Goal: Information Seeking & Learning: Learn about a topic

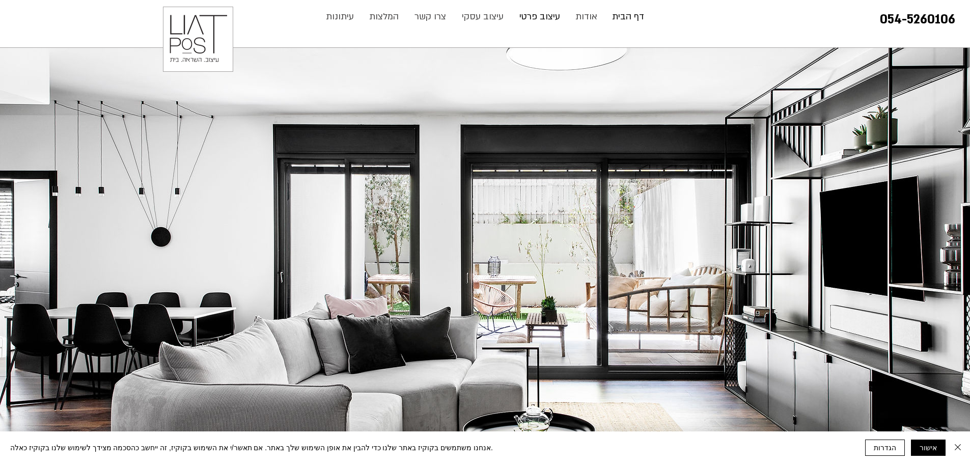
click at [559, 17] on p "עיצוב פרטי" at bounding box center [539, 17] width 51 height 20
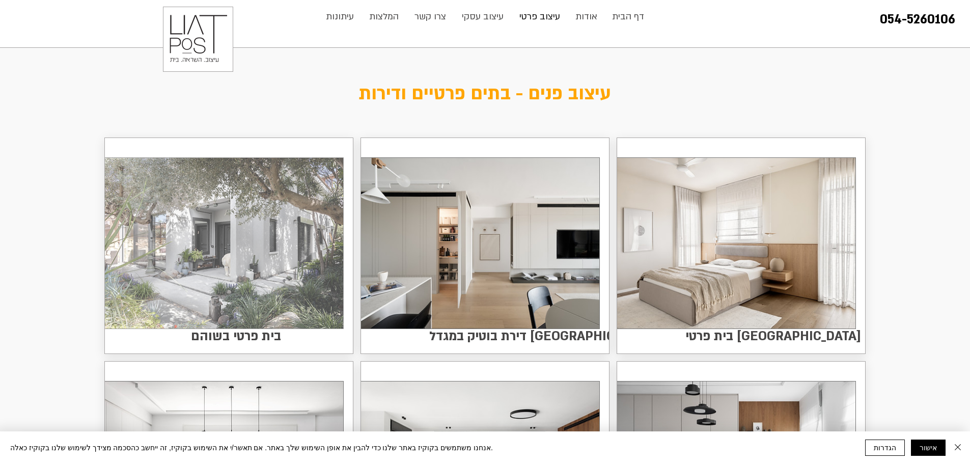
click at [257, 263] on img at bounding box center [224, 243] width 238 height 171
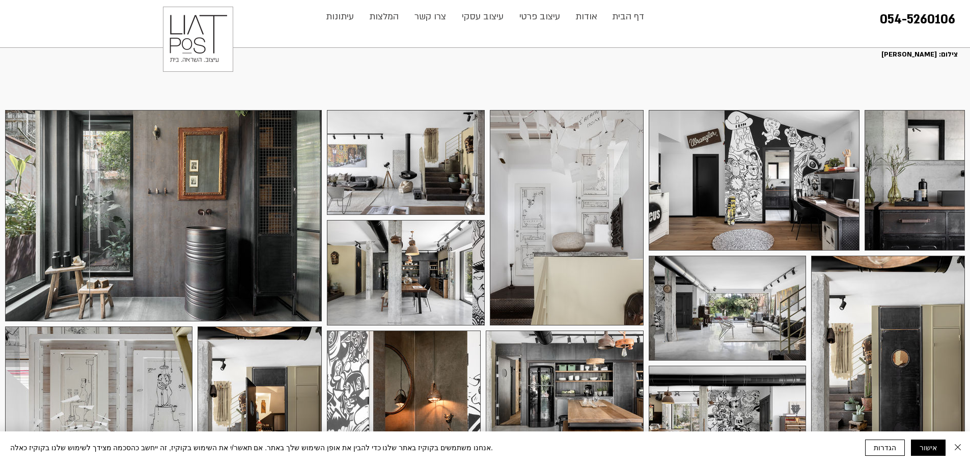
scroll to position [204, 0]
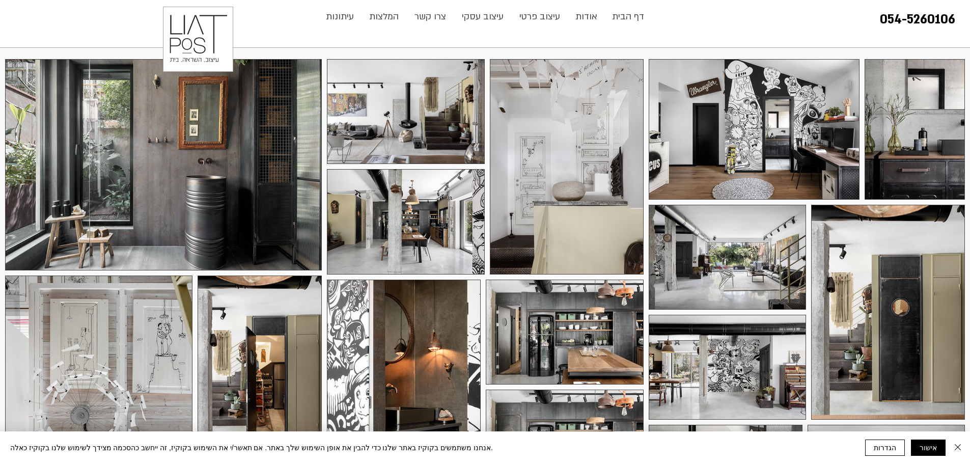
click at [242, 242] on div at bounding box center [163, 164] width 317 height 211
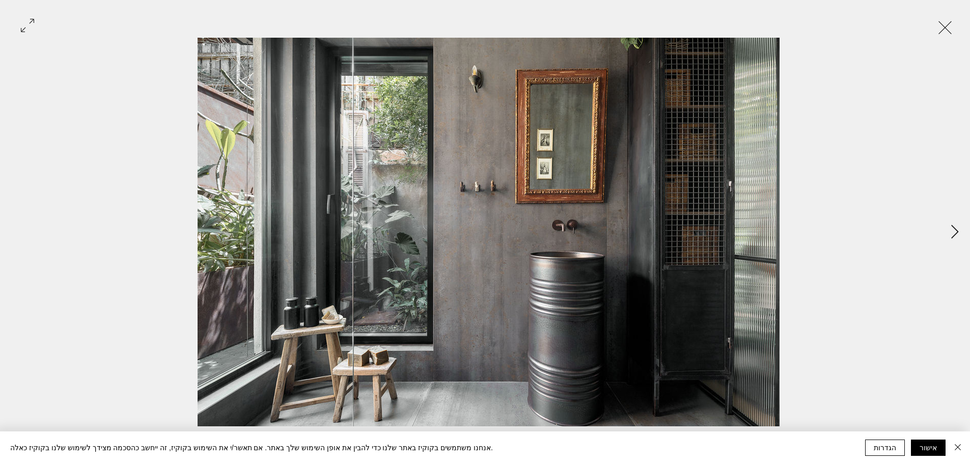
click at [951, 223] on button "Next Item" at bounding box center [954, 231] width 25 height 25
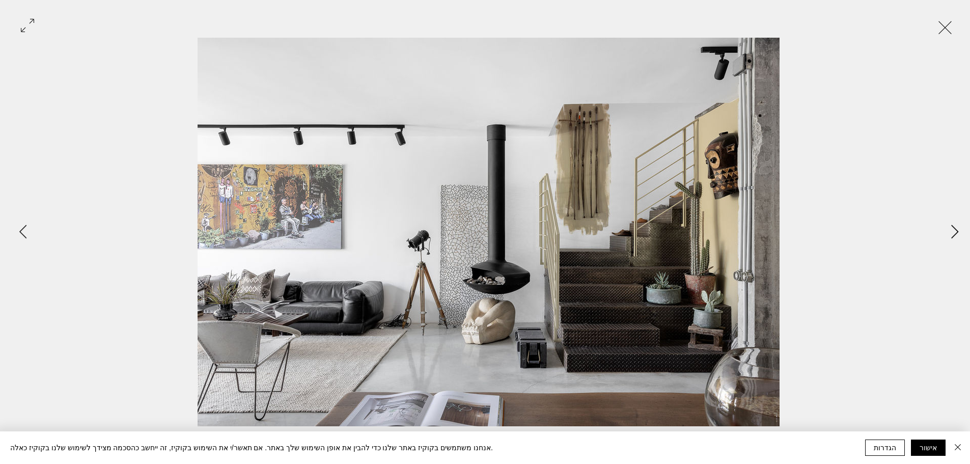
click at [951, 223] on button "Next Item" at bounding box center [954, 231] width 25 height 25
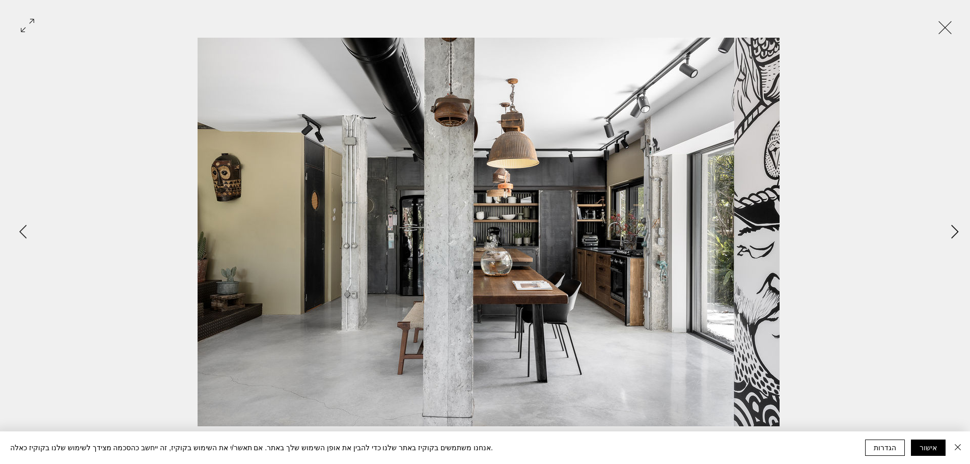
click at [951, 223] on button "Next Item" at bounding box center [954, 231] width 25 height 25
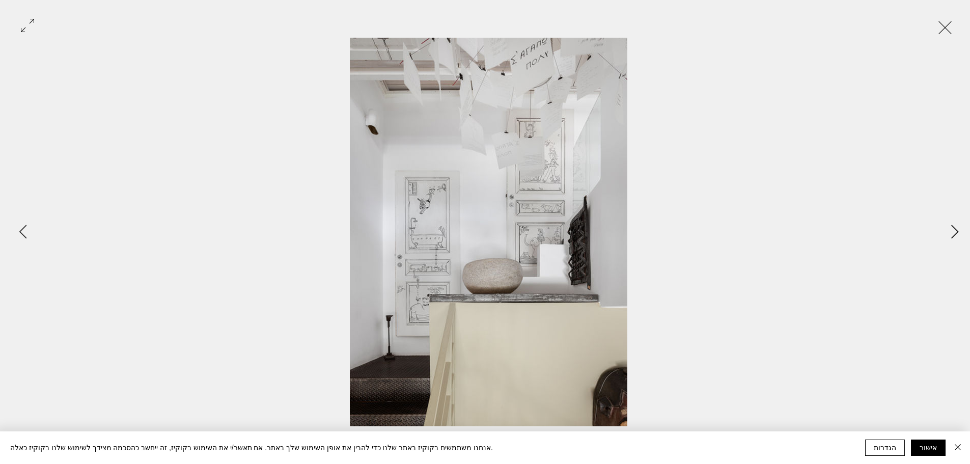
click at [951, 223] on button "Next Item" at bounding box center [954, 231] width 25 height 25
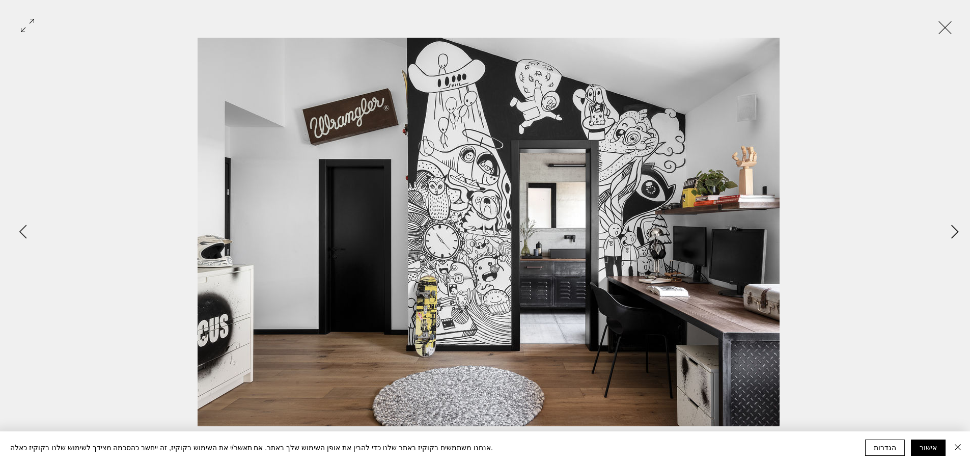
click at [951, 223] on button "Next Item" at bounding box center [954, 231] width 25 height 25
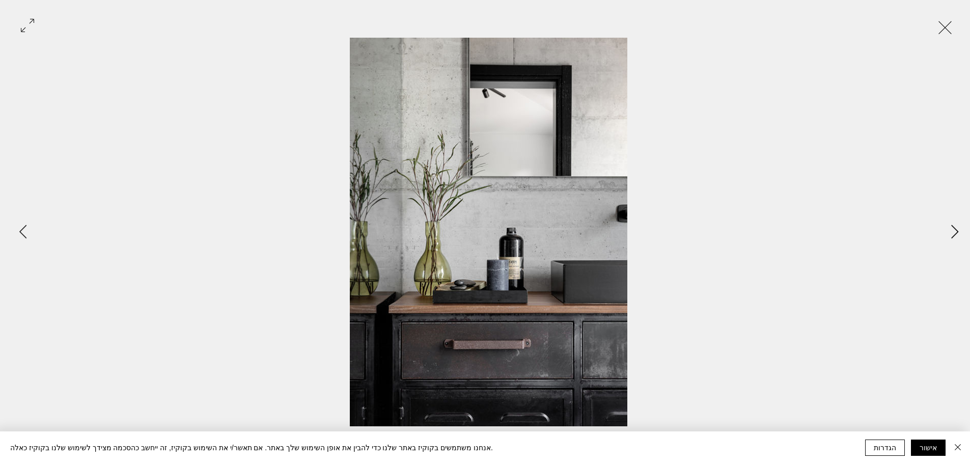
click at [951, 223] on button "Next Item" at bounding box center [954, 231] width 25 height 25
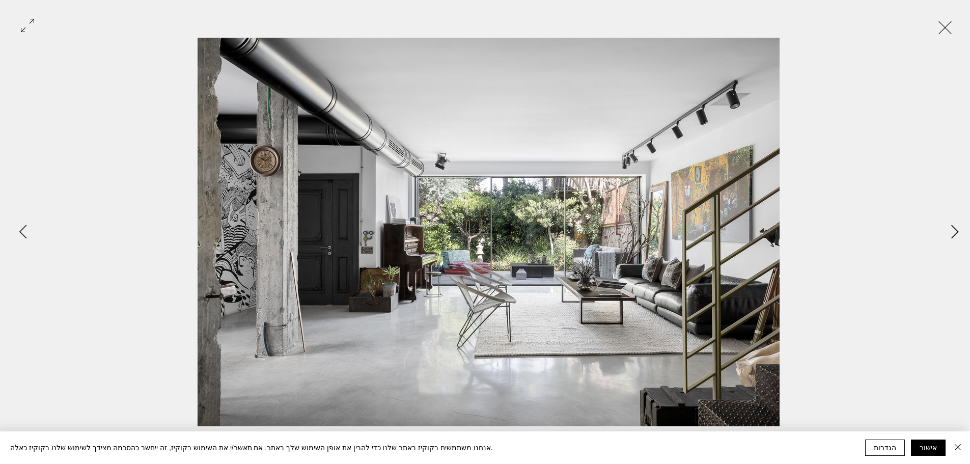
click at [951, 223] on button "Next Item" at bounding box center [954, 231] width 25 height 25
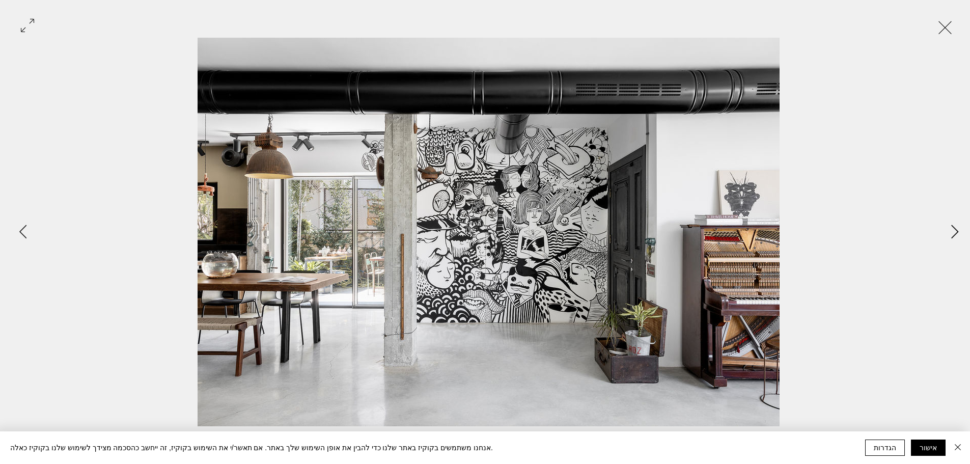
click at [951, 223] on button "Next Item" at bounding box center [954, 231] width 25 height 25
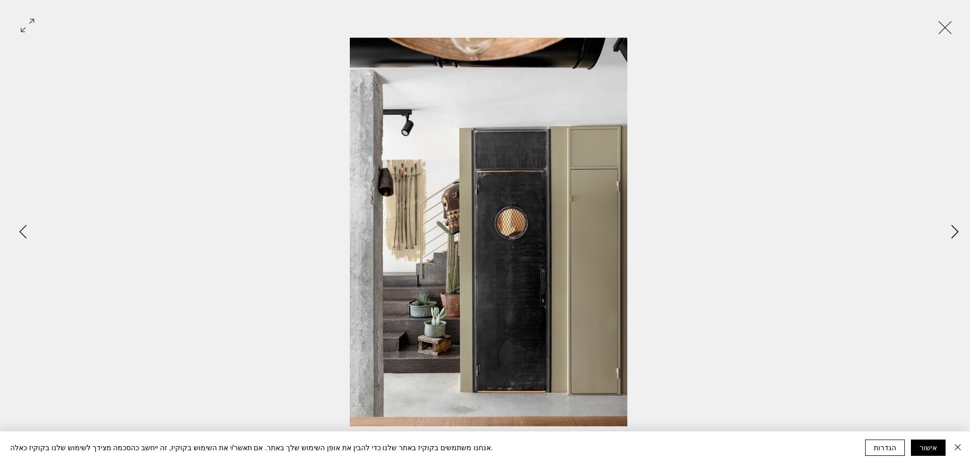
click at [951, 223] on button "Next Item" at bounding box center [954, 231] width 25 height 25
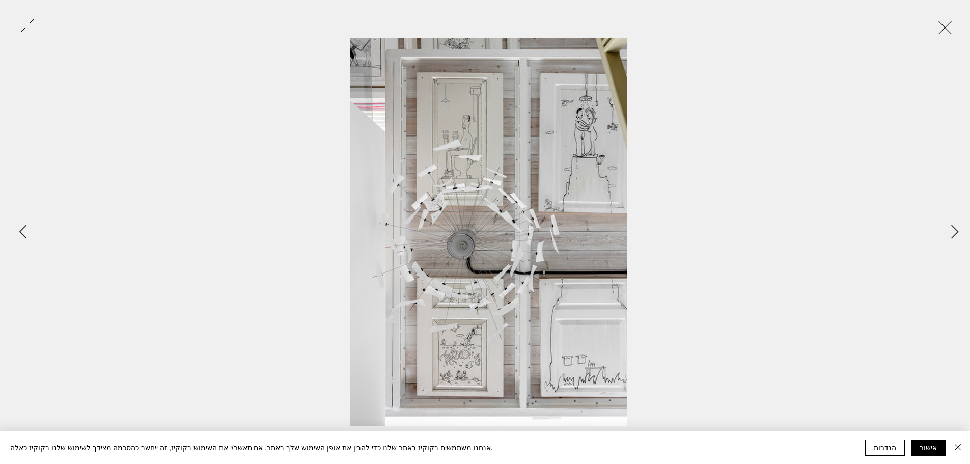
click at [950, 24] on button "Exit expand mode" at bounding box center [944, 26] width 19 height 22
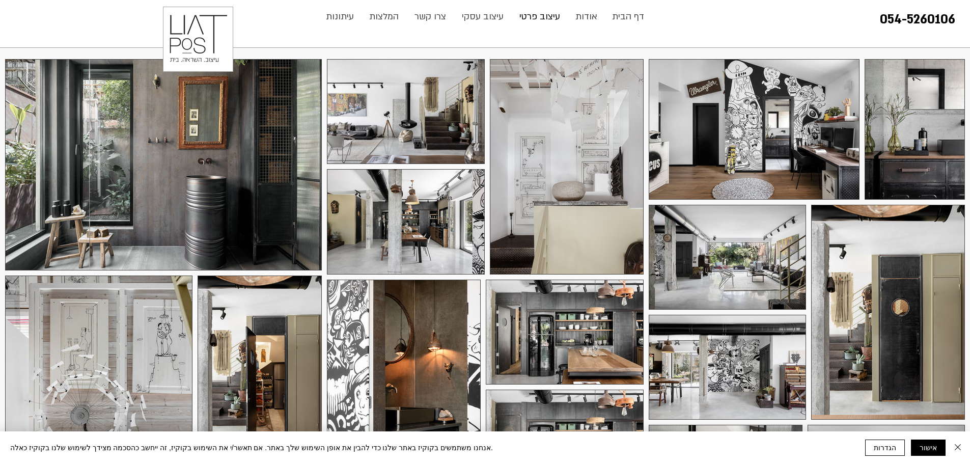
click at [541, 13] on p "עיצוב פרטי" at bounding box center [539, 17] width 51 height 20
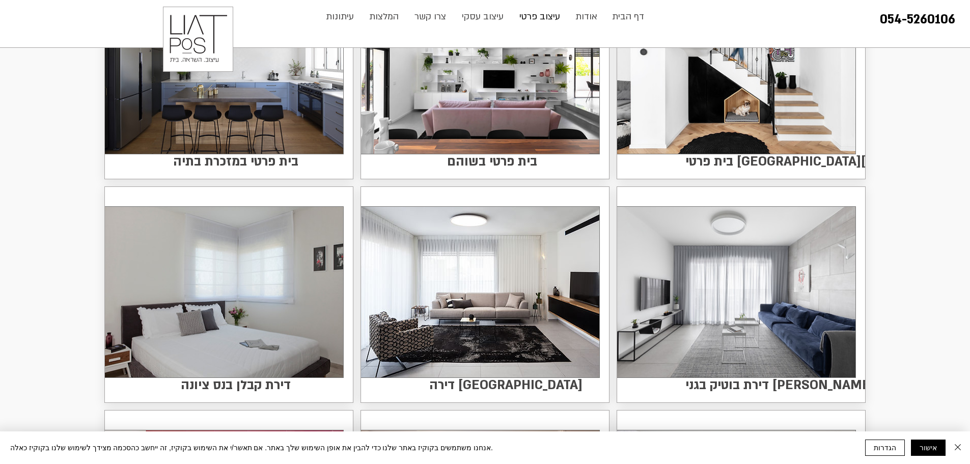
scroll to position [866, 0]
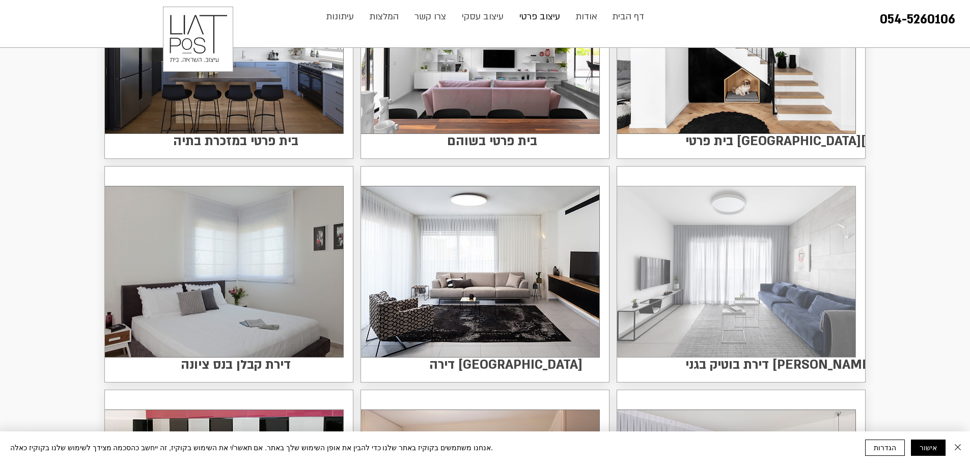
click at [745, 289] on img at bounding box center [736, 271] width 238 height 171
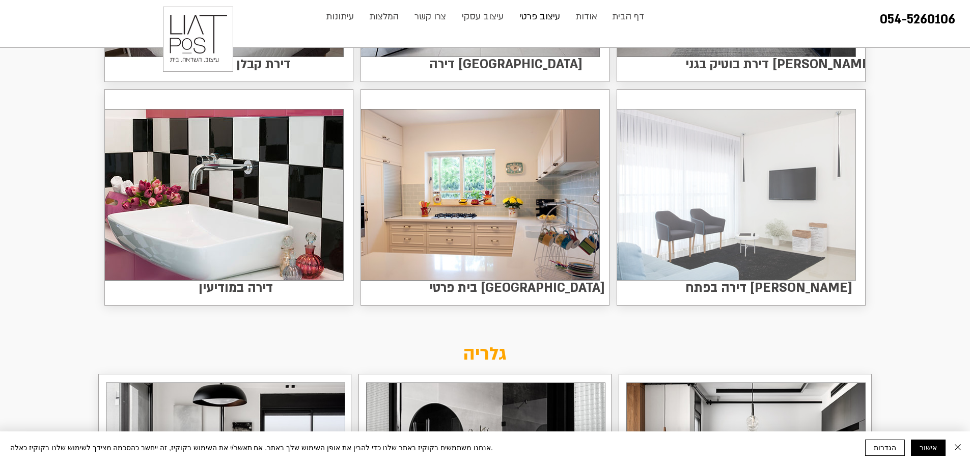
scroll to position [1171, 0]
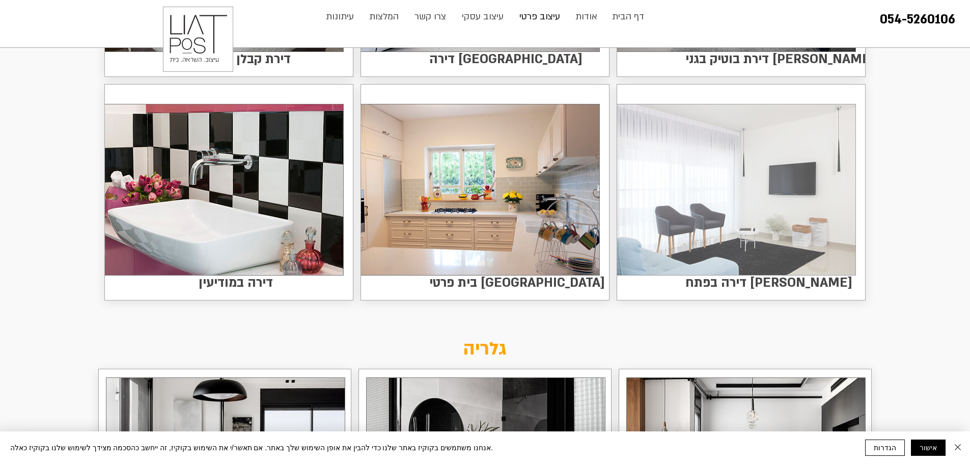
click at [757, 222] on img at bounding box center [736, 189] width 238 height 171
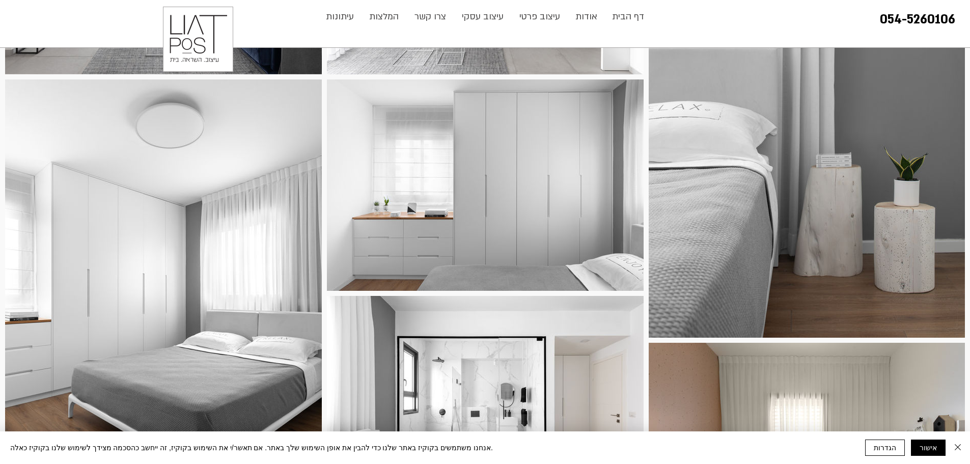
scroll to position [509, 0]
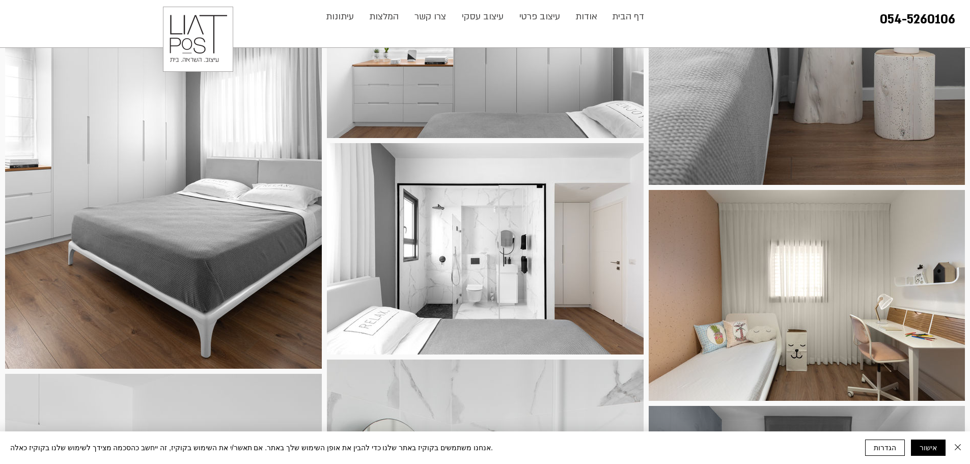
click at [524, 258] on div at bounding box center [485, 248] width 317 height 211
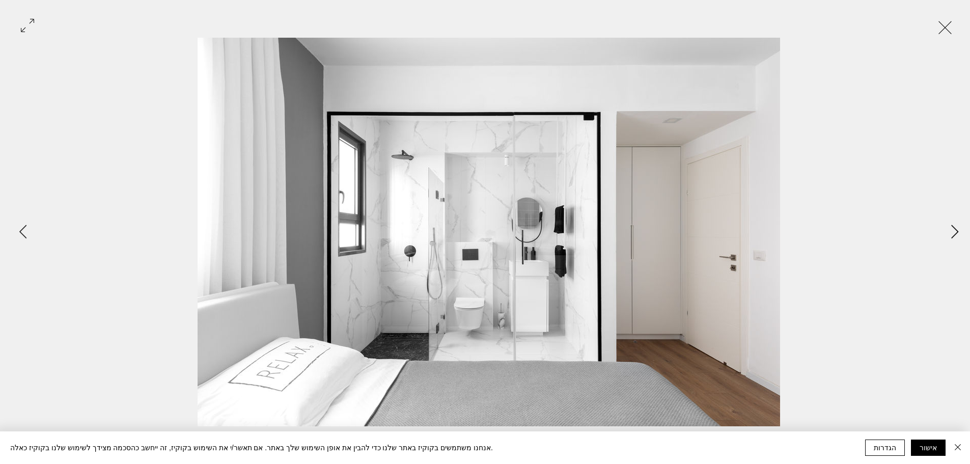
click at [953, 226] on icon "Next Item" at bounding box center [955, 232] width 8 height 14
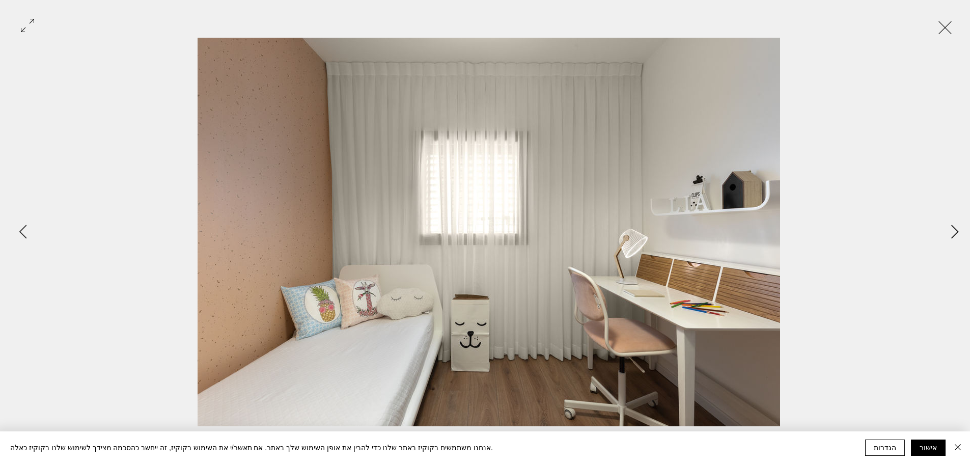
click at [953, 226] on icon "Next Item" at bounding box center [955, 232] width 8 height 14
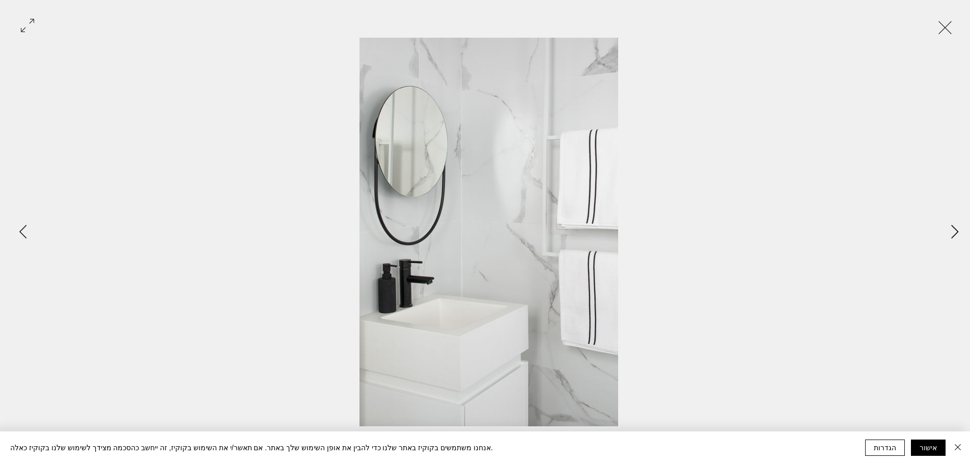
click at [953, 226] on icon "Next Item" at bounding box center [955, 232] width 8 height 14
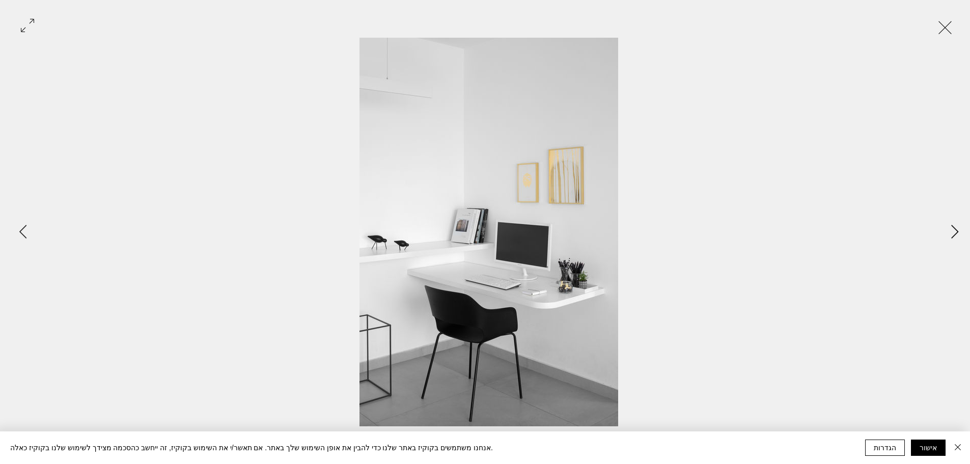
click at [953, 226] on icon "Next Item" at bounding box center [955, 232] width 8 height 14
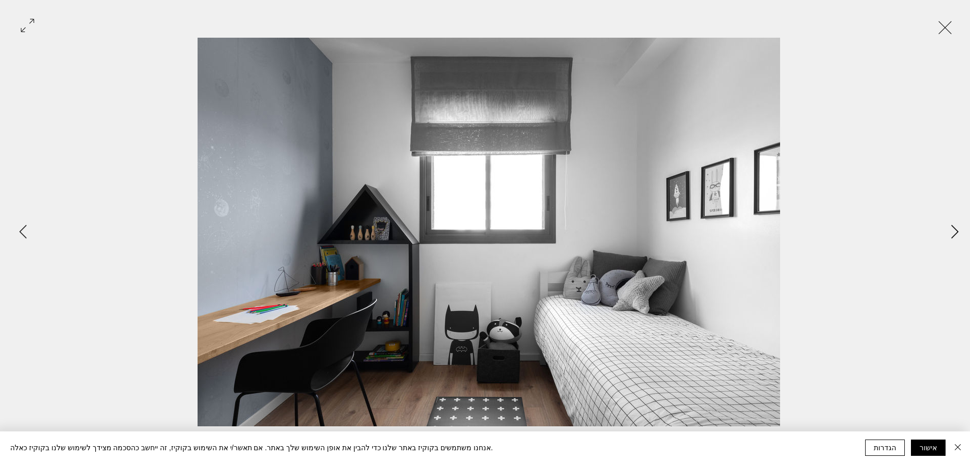
click at [953, 226] on icon "Next Item" at bounding box center [955, 232] width 8 height 14
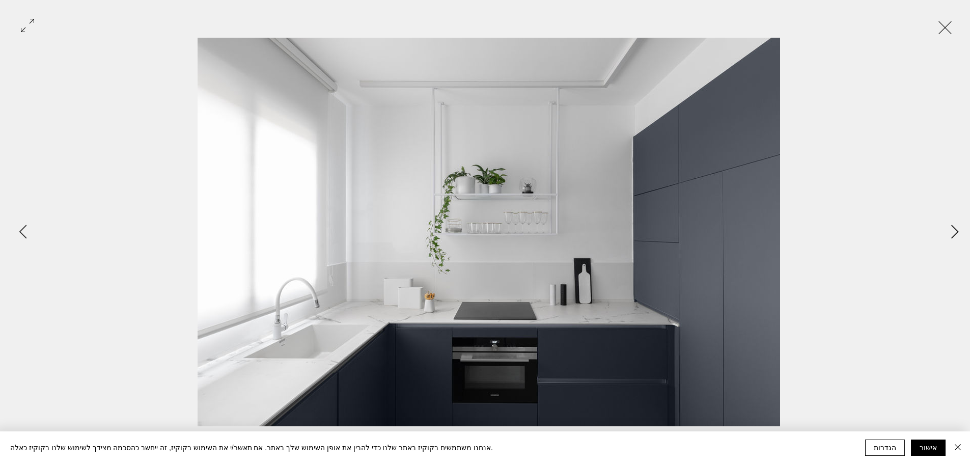
click at [953, 226] on icon "Next Item" at bounding box center [955, 232] width 8 height 14
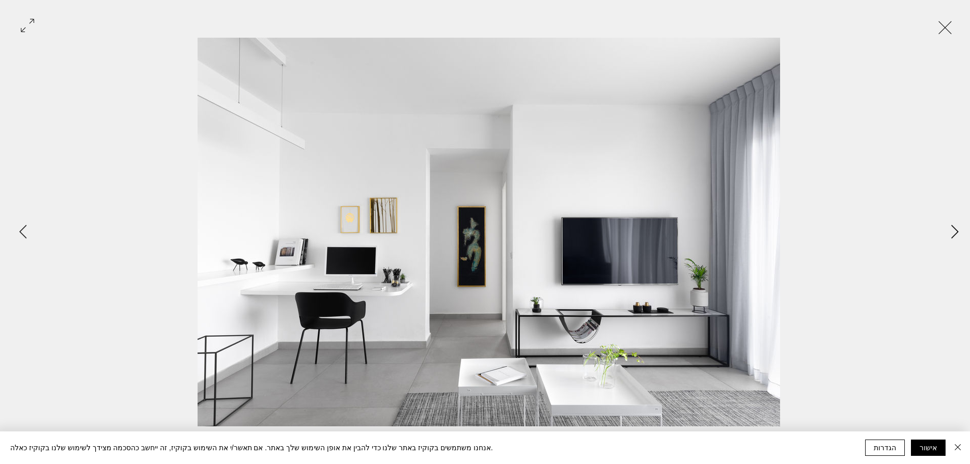
click at [953, 226] on icon "Next Item" at bounding box center [955, 232] width 8 height 14
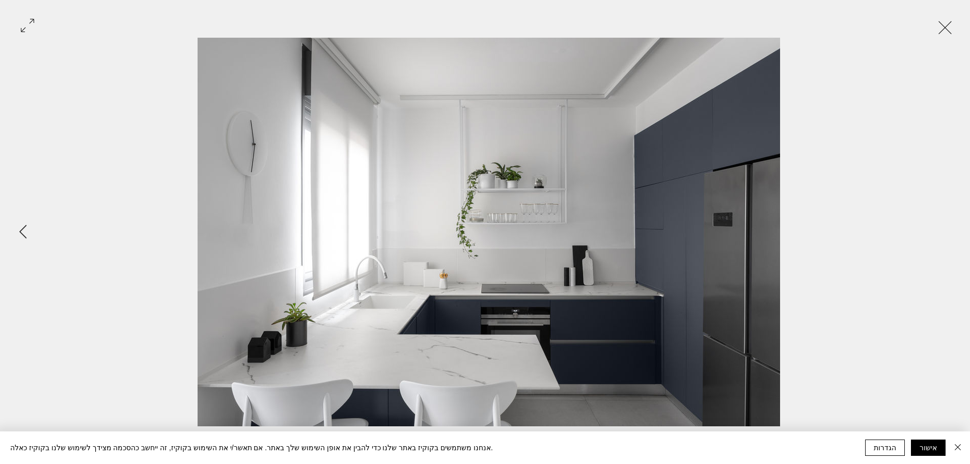
click at [953, 226] on div "Gallery item, detailed view" at bounding box center [489, 232] width 978 height 388
click at [942, 22] on button "Exit expand mode" at bounding box center [944, 26] width 19 height 22
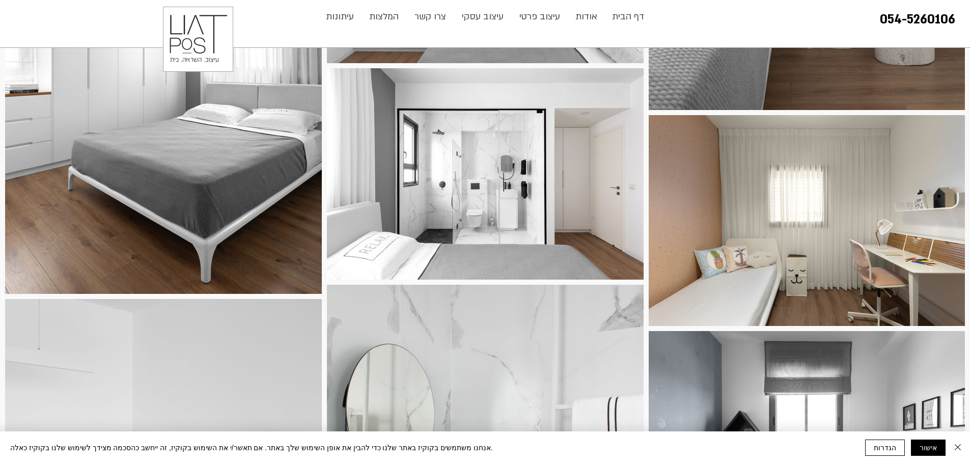
scroll to position [713, 0]
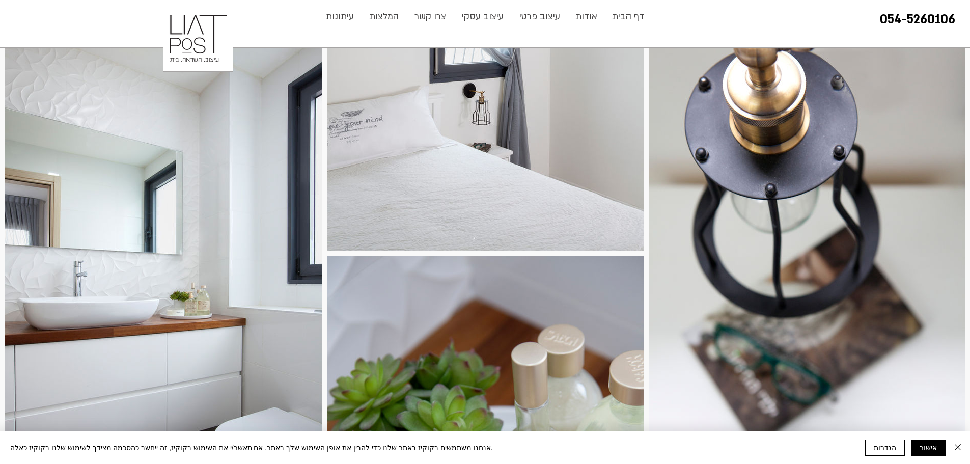
scroll to position [1476, 0]
